Goal: Find specific page/section: Find specific page/section

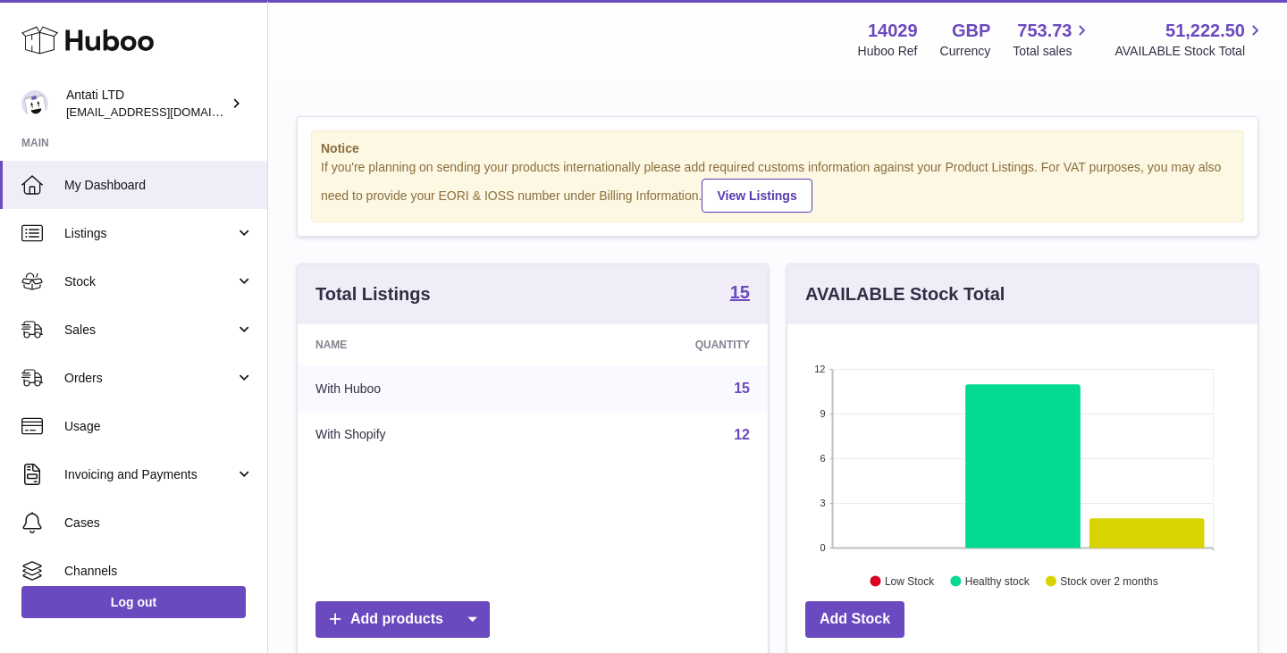
scroll to position [279, 470]
click at [1035, 437] on icon at bounding box center [1022, 466] width 115 height 164
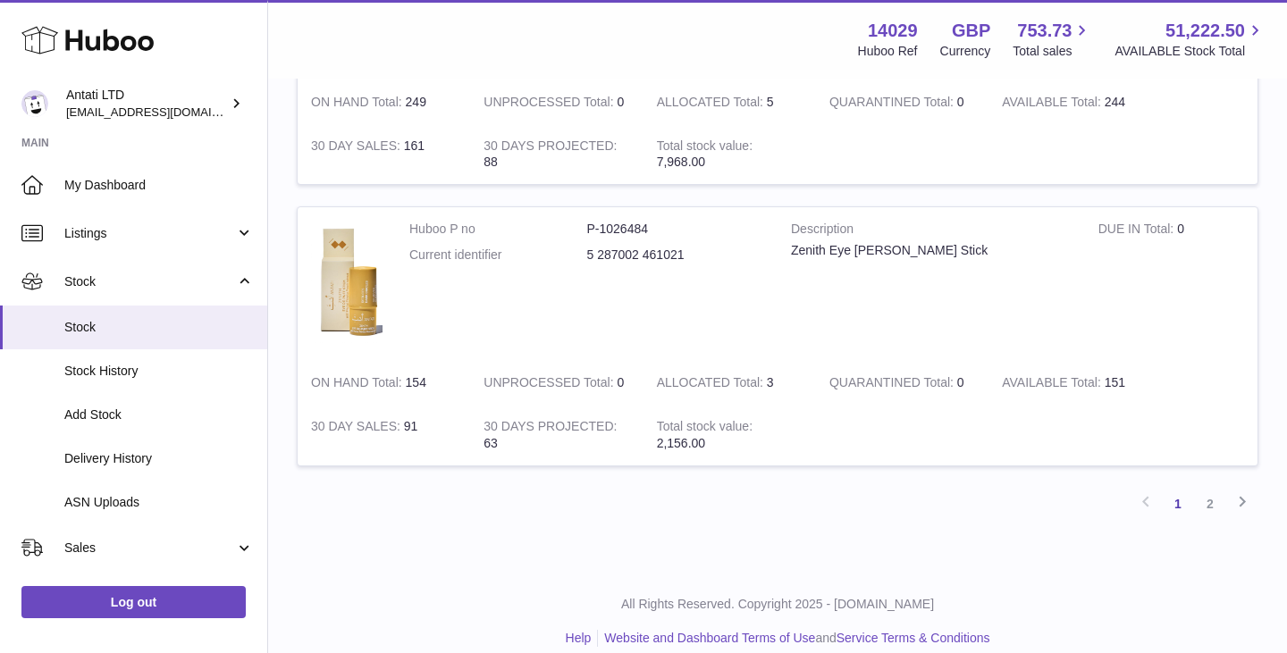
scroll to position [2540, 0]
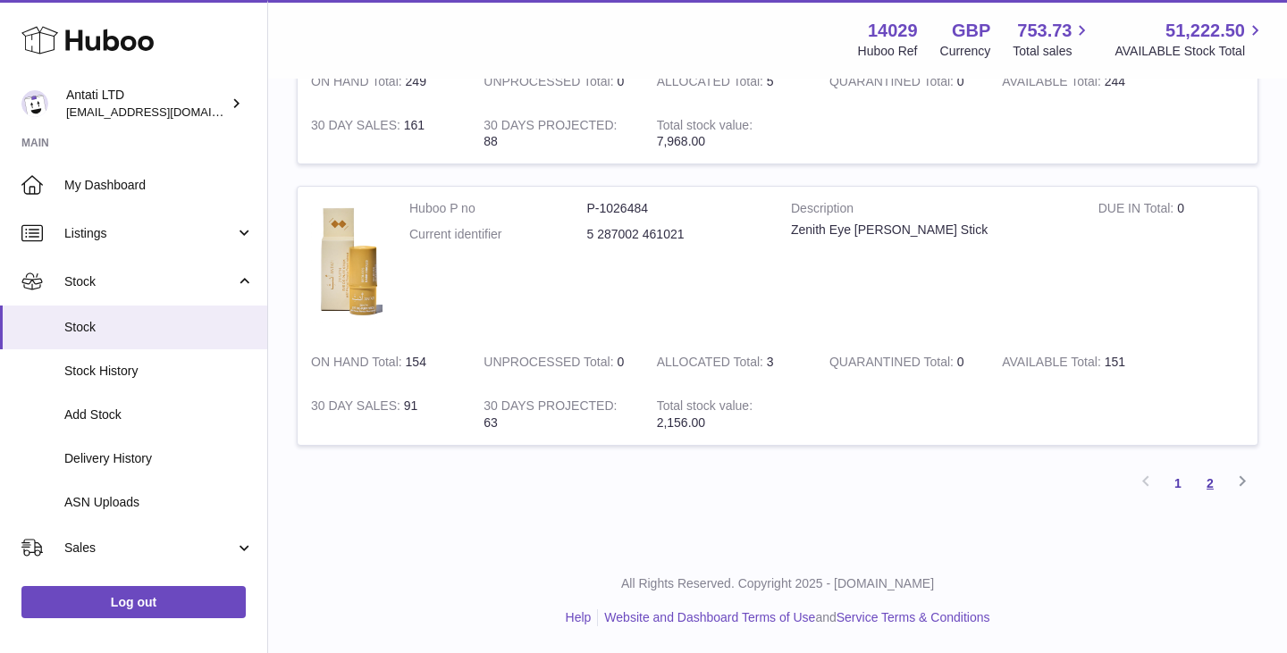
click at [1208, 485] on link "2" at bounding box center [1210, 484] width 32 height 32
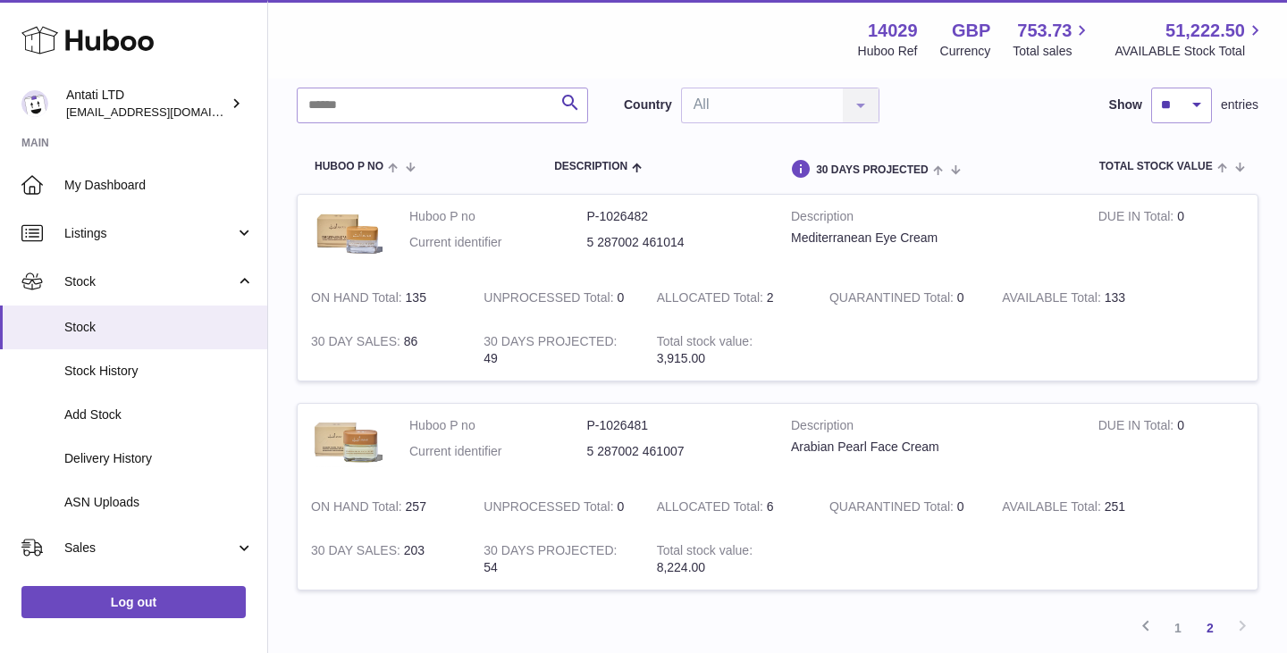
scroll to position [114, 0]
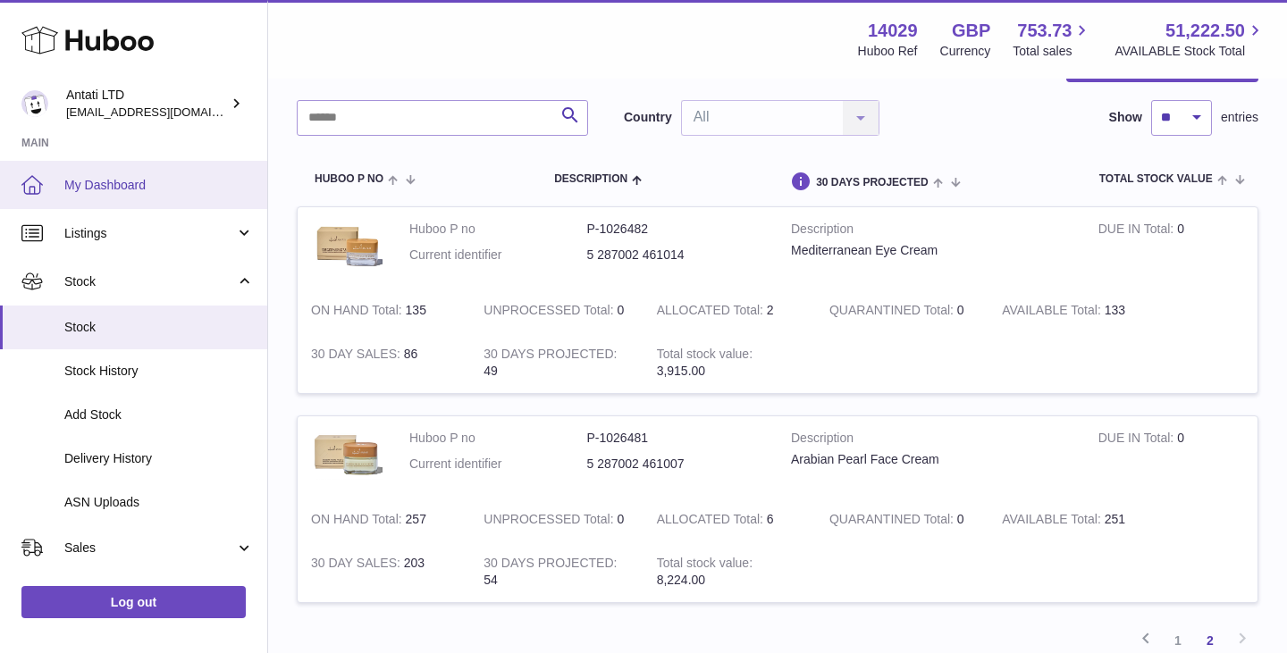
click at [116, 177] on span "My Dashboard" at bounding box center [159, 185] width 190 height 17
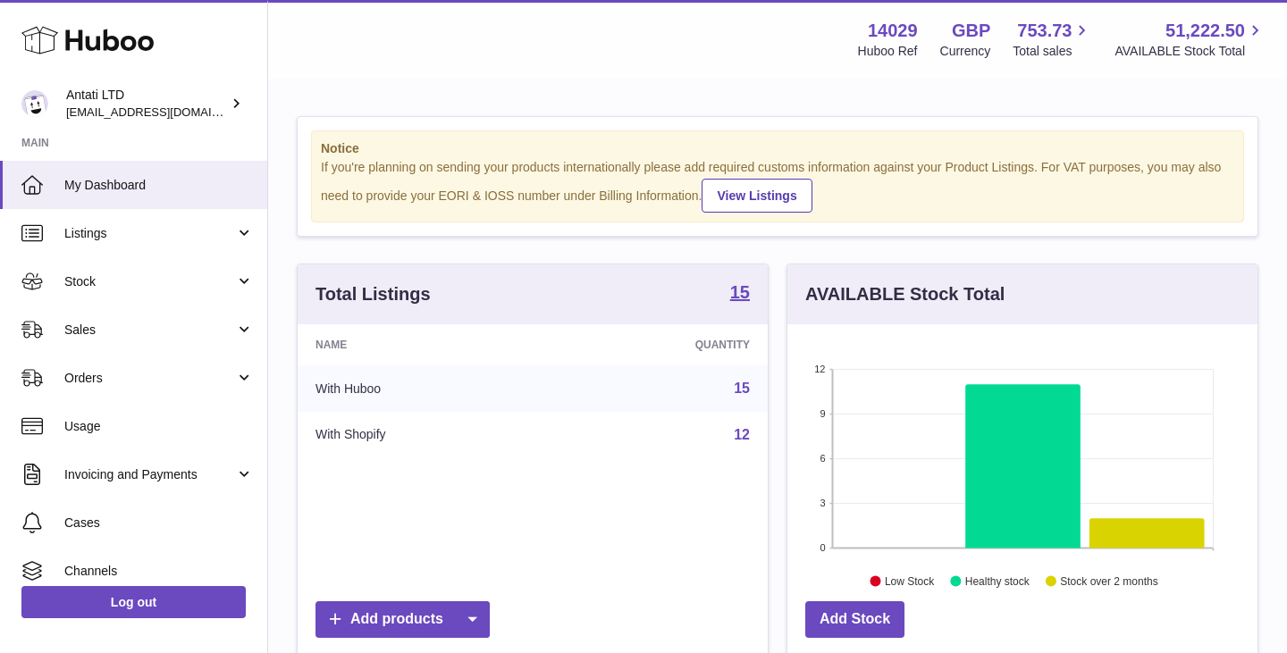
scroll to position [279, 470]
